Goal: Task Accomplishment & Management: Use online tool/utility

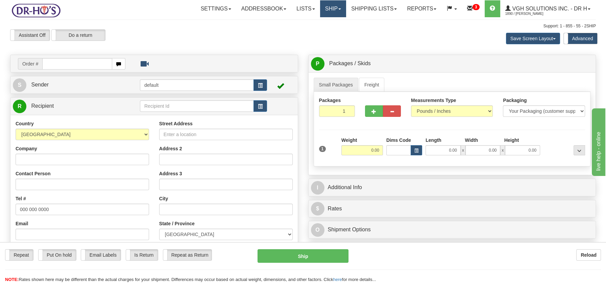
drag, startPoint x: 330, startPoint y: 11, endPoint x: 333, endPoint y: 15, distance: 4.1
click at [330, 11] on link "Ship" at bounding box center [333, 8] width 26 height 17
click at [331, 30] on span "OnHold / Order Queue" at bounding box center [315, 32] width 48 height 5
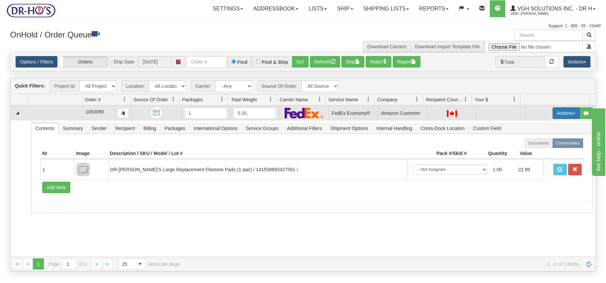
click at [569, 114] on button "Actions" at bounding box center [566, 113] width 27 height 11
click at [538, 125] on span "Open" at bounding box center [540, 125] width 16 height 5
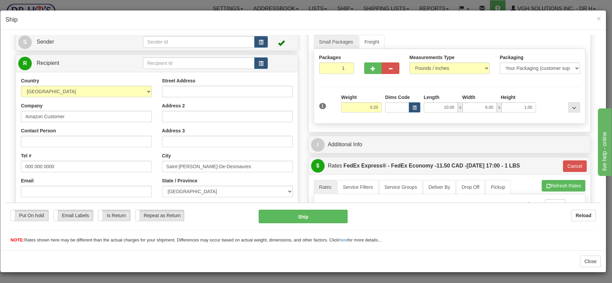
scroll to position [70, 0]
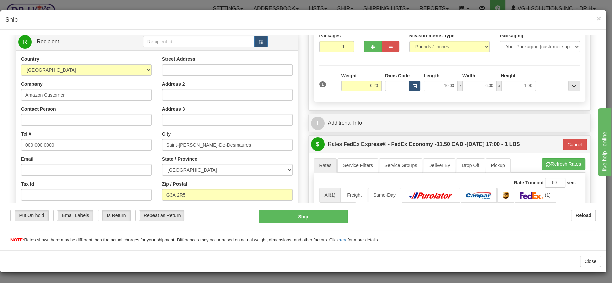
drag, startPoint x: 598, startPoint y: 85, endPoint x: 64, endPoint y: 36, distance: 536.1
drag, startPoint x: 78, startPoint y: 97, endPoint x: 24, endPoint y: 94, distance: 53.5
click at [5, 86] on html "Please wait... Attention! Ok Add to Bidding... Preview Custom Documents Preview…" at bounding box center [302, 69] width 595 height 209
paste input "Charest François"
type input "Charest François"
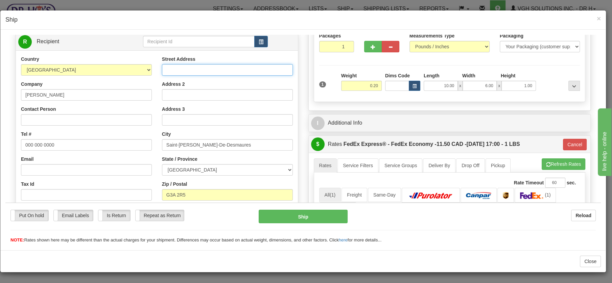
click at [192, 71] on input "Street Address" at bounding box center [227, 69] width 131 height 11
paste input "148 rue de la Filandiere"
type input "148 rue de la Filandiere"
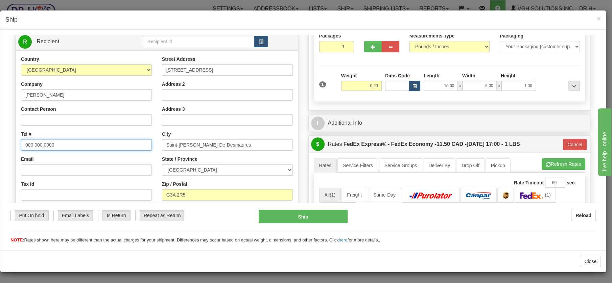
drag, startPoint x: 63, startPoint y: 141, endPoint x: -9, endPoint y: 137, distance: 72.2
click at [5, 137] on html "Please wait... Attention! Ok Add to Bidding... Preview Custom Documents Preview…" at bounding box center [302, 69] width 595 height 209
paste input "418-878-487"
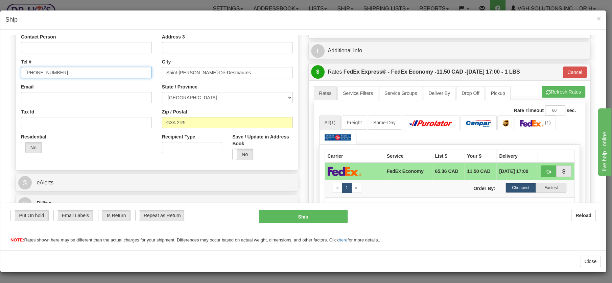
scroll to position [143, 0]
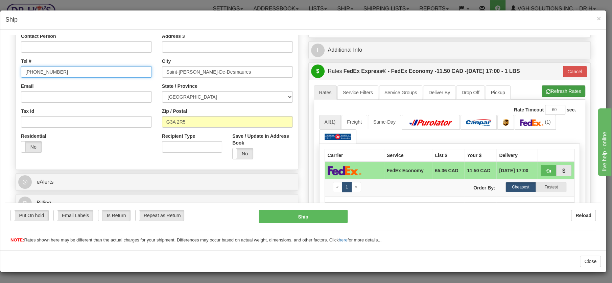
type input "418-878-4870"
click at [558, 90] on button "Refresh Rates" at bounding box center [564, 90] width 44 height 11
type input "20"
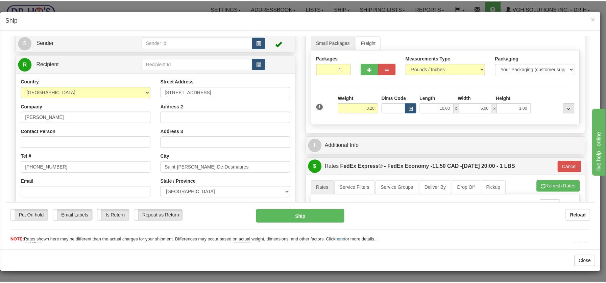
scroll to position [0, 0]
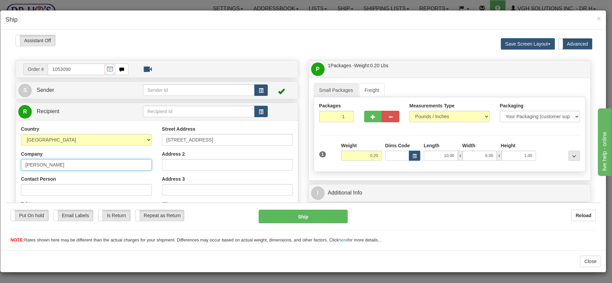
drag, startPoint x: 68, startPoint y: 164, endPoint x: 2, endPoint y: 158, distance: 65.8
click at [5, 158] on html "Please wait... Attention! Ok Add to Bidding... Preview Custom Documents Preview…" at bounding box center [302, 138] width 595 height 209
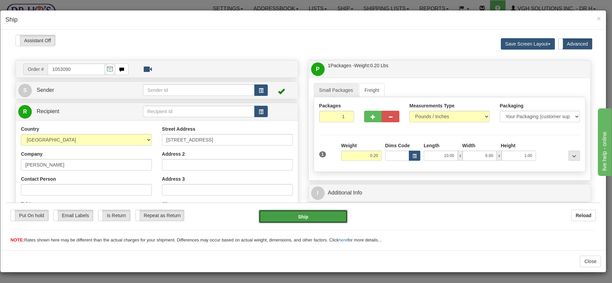
click at [318, 221] on button "Ship" at bounding box center [303, 217] width 89 height 14
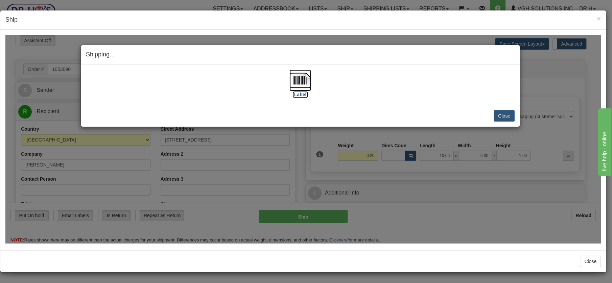
click at [309, 85] on img at bounding box center [300, 80] width 22 height 22
click at [501, 114] on button "Close" at bounding box center [504, 115] width 21 height 11
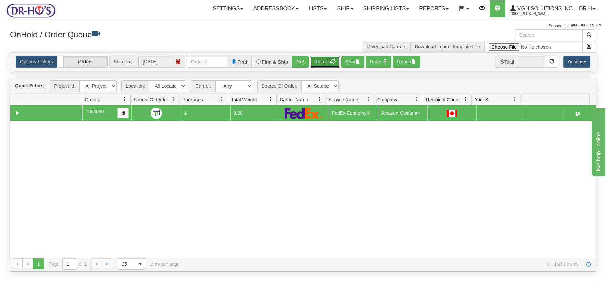
click at [325, 61] on button "Refresh" at bounding box center [325, 61] width 30 height 11
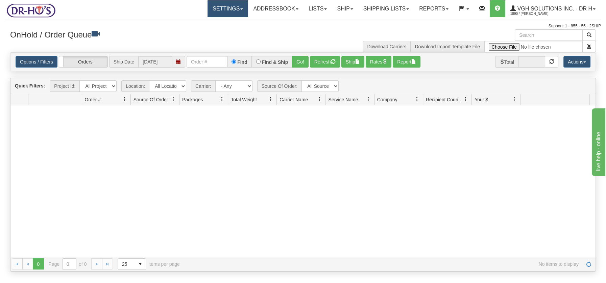
click at [235, 10] on link "Settings" at bounding box center [228, 8] width 41 height 17
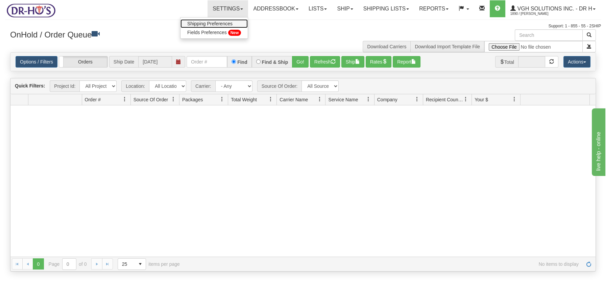
click at [219, 23] on span "Shipping Preferences" at bounding box center [209, 23] width 45 height 5
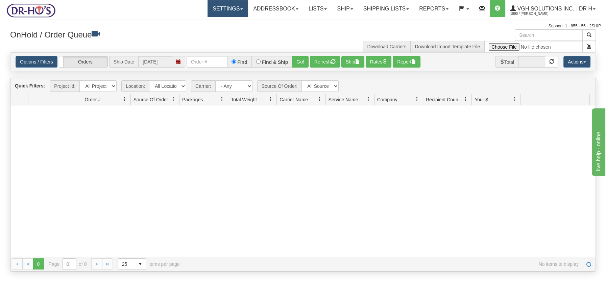
click at [233, 10] on link "Settings" at bounding box center [228, 8] width 41 height 17
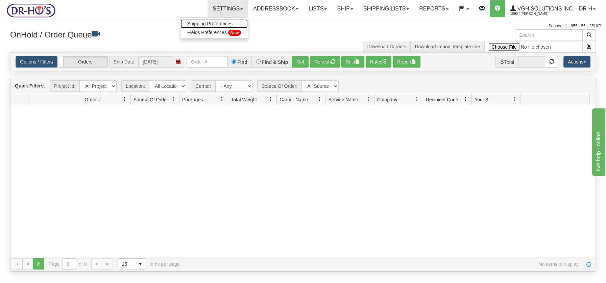
click at [218, 23] on span "Shipping Preferences" at bounding box center [209, 23] width 45 height 5
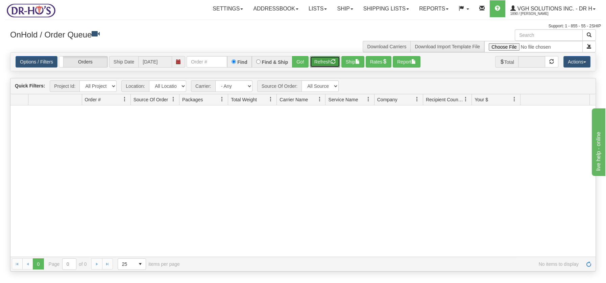
click at [321, 62] on button "Refresh" at bounding box center [325, 61] width 30 height 11
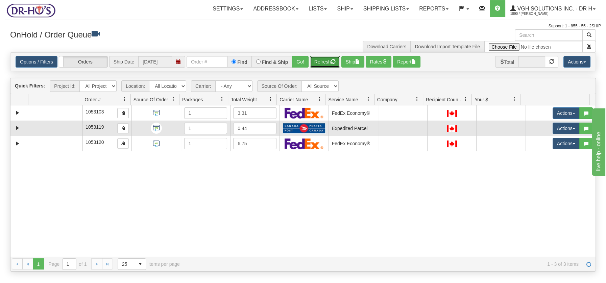
click at [49, 130] on td at bounding box center [55, 128] width 54 height 15
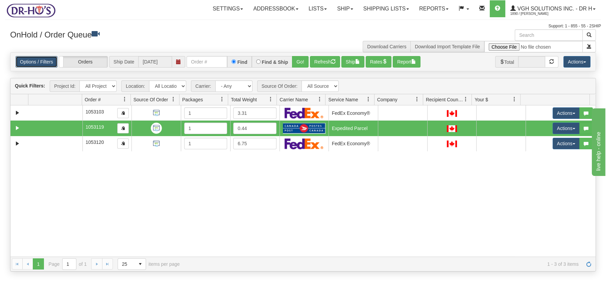
click at [38, 60] on link "Options / Filters" at bounding box center [37, 61] width 42 height 11
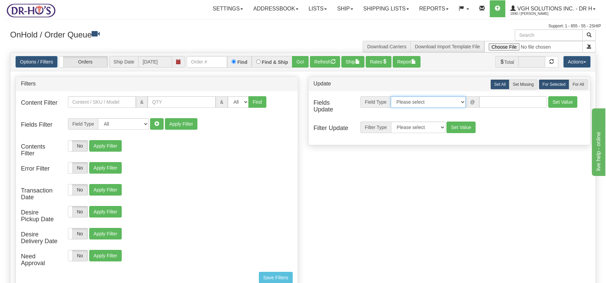
click at [463, 103] on select "Please select Contact Person Company Country Country & State/Province City Zip …" at bounding box center [428, 101] width 75 height 11
select select "94"
click at [391, 96] on select "Please select Contact Person Company Country Country & State/Province City Zip …" at bounding box center [428, 101] width 75 height 11
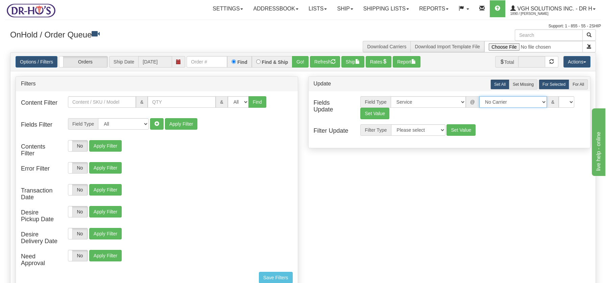
click at [538, 102] on select "No Carrier FedEx UPS Purolator Canpar Canada Post BeSwyft Kindersley. Day & Ros…" at bounding box center [513, 101] width 68 height 11
select select "2"
click at [479, 96] on select "No Carrier FedEx UPS Purolator Canpar Canada Post BeSwyft Kindersley. Day & Ros…" at bounding box center [513, 101] width 68 height 11
click at [582, 101] on select "US -> US - 70 - FedEx 1 Day® Freight US -> US - 03 - FedEx 2 Day® US -> US - 49…" at bounding box center [552, 101] width 68 height 11
select select "20"
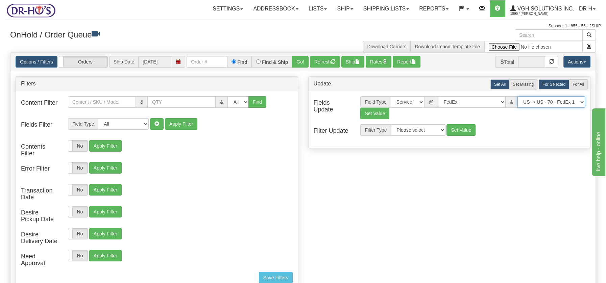
click at [518, 96] on select "US -> US - 70 - FedEx 1 Day® Freight US -> US - 03 - FedEx 2 Day® US -> US - 49…" at bounding box center [552, 101] width 68 height 11
click at [365, 112] on button "Set Value" at bounding box center [374, 113] width 29 height 11
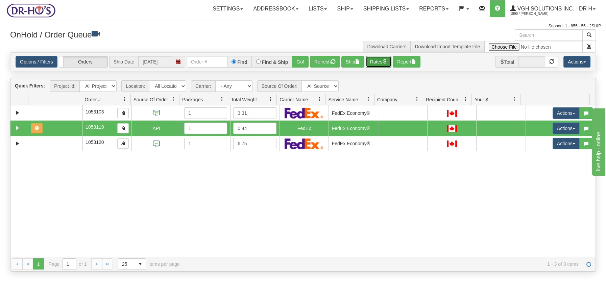
click at [387, 62] on span "button" at bounding box center [384, 61] width 5 height 5
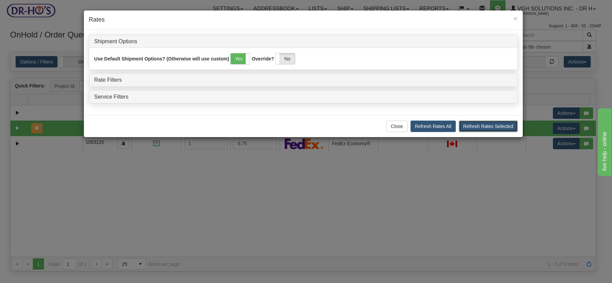
click at [481, 124] on button "Refresh Rates Selected" at bounding box center [488, 126] width 59 height 11
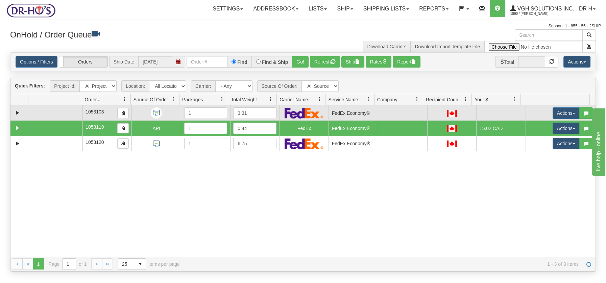
click at [69, 115] on td at bounding box center [55, 112] width 54 height 15
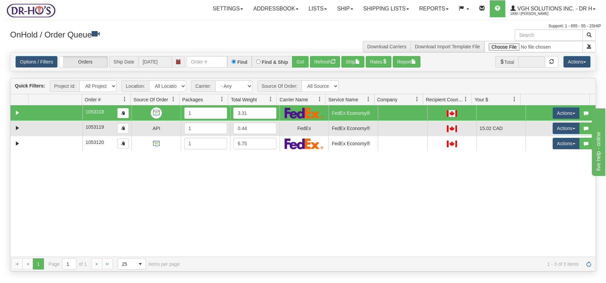
click at [68, 127] on td at bounding box center [55, 128] width 54 height 15
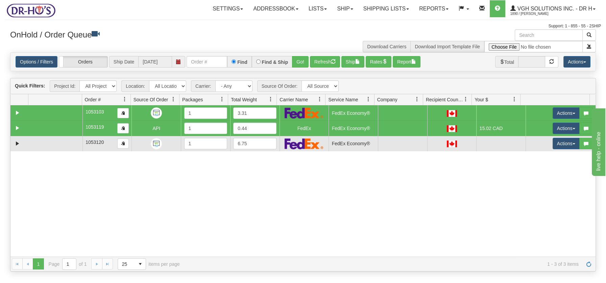
click at [70, 146] on td at bounding box center [55, 143] width 54 height 15
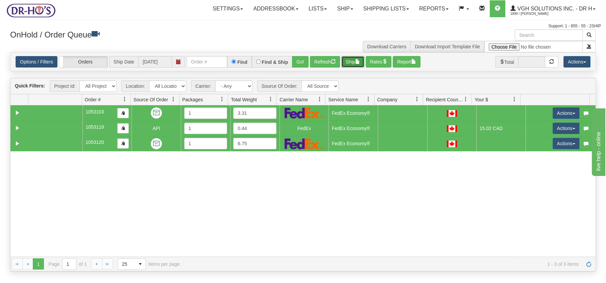
click at [353, 61] on button "Ship" at bounding box center [352, 61] width 23 height 11
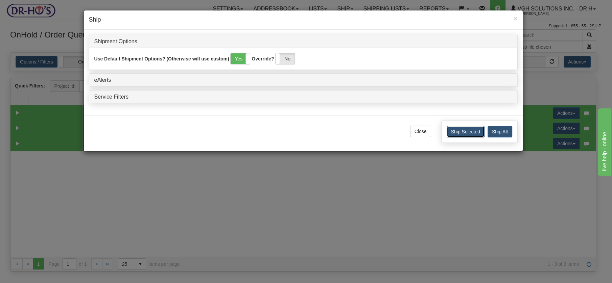
click at [479, 132] on button "Ship Selected" at bounding box center [466, 131] width 38 height 11
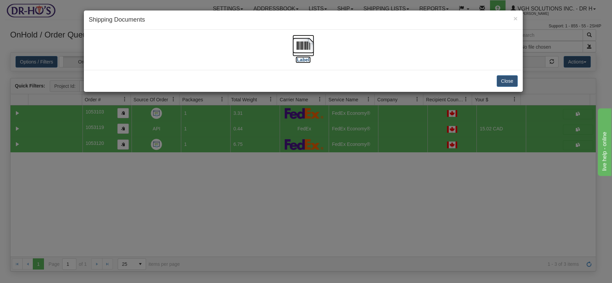
click at [305, 45] on img at bounding box center [303, 46] width 22 height 22
click at [315, 186] on div "× Shipping Documents [Label] Close" at bounding box center [306, 141] width 612 height 283
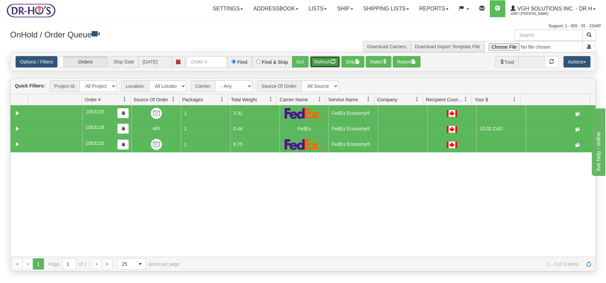
click at [321, 64] on button "Refresh" at bounding box center [325, 61] width 30 height 11
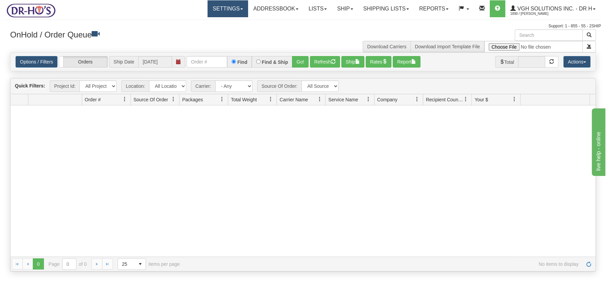
click at [235, 11] on link "Settings" at bounding box center [228, 8] width 41 height 17
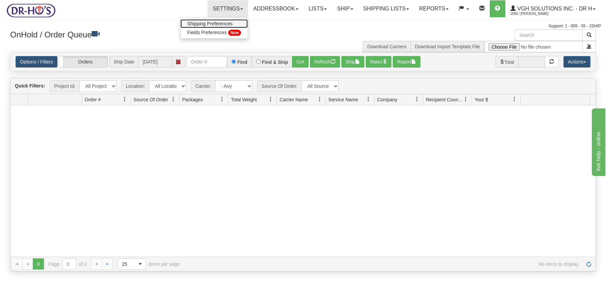
click at [220, 23] on span "Shipping Preferences" at bounding box center [209, 23] width 45 height 5
